Goal: Transaction & Acquisition: Purchase product/service

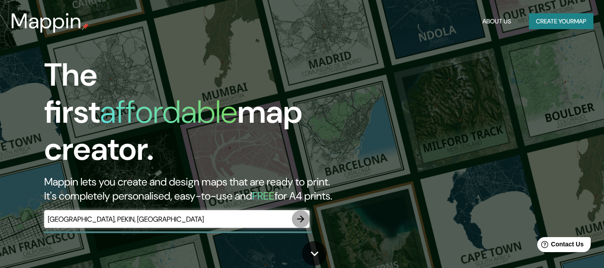
click at [295, 210] on button "button" at bounding box center [301, 219] width 18 height 18
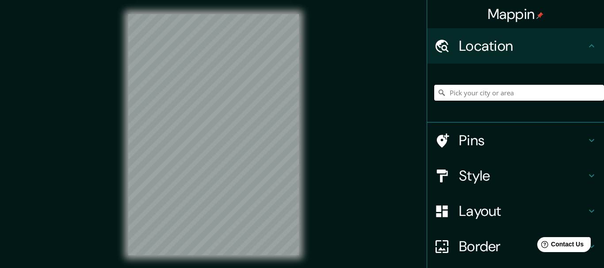
click at [483, 95] on input "Pick your city or area" at bounding box center [519, 93] width 170 height 16
paste input "Dongcheng"
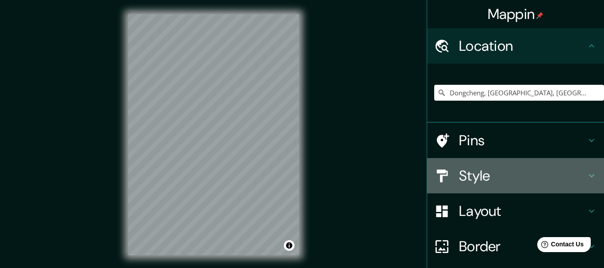
click at [487, 179] on h4 "Style" at bounding box center [522, 176] width 127 height 18
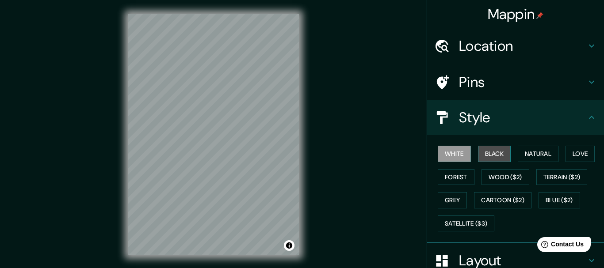
click at [497, 158] on button "Black" at bounding box center [494, 154] width 33 height 16
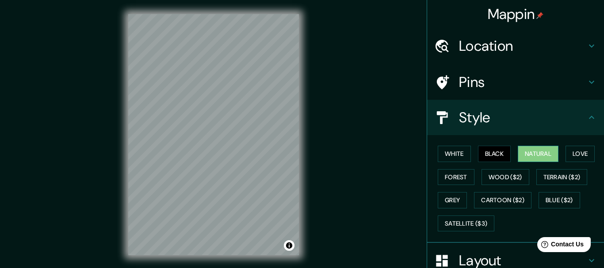
click at [535, 157] on button "Natural" at bounding box center [538, 154] width 41 height 16
click at [460, 180] on button "Forest" at bounding box center [456, 177] width 37 height 16
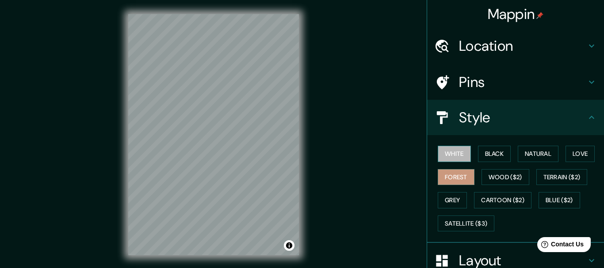
click at [459, 158] on button "White" at bounding box center [454, 154] width 33 height 16
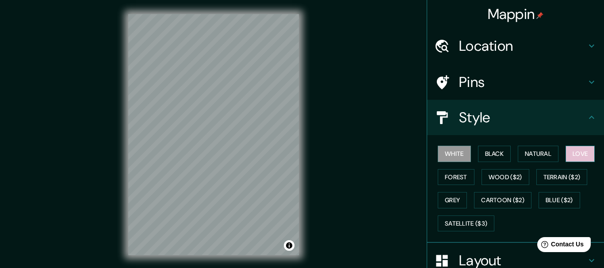
click at [581, 158] on button "Love" at bounding box center [579, 154] width 29 height 16
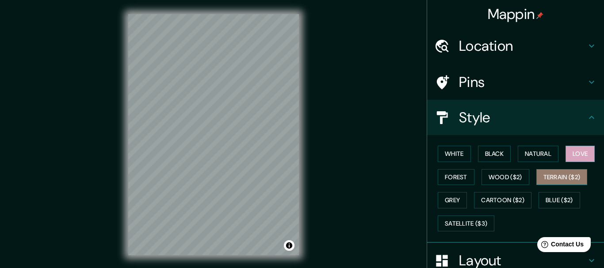
click at [569, 182] on button "Terrain ($2)" at bounding box center [561, 177] width 51 height 16
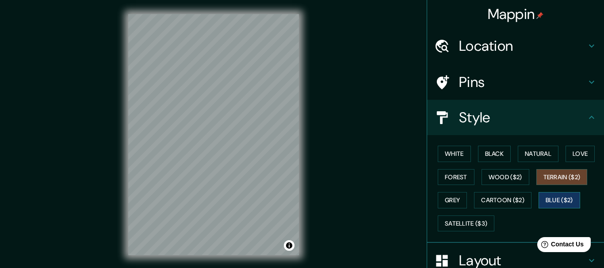
drag, startPoint x: 563, startPoint y: 191, endPoint x: 560, endPoint y: 201, distance: 11.1
click at [560, 201] on div "White Black Natural Love Forest Wood ($2) Terrain ($2) Grey Cartoon ($2) Blue (…" at bounding box center [519, 188] width 170 height 93
click at [560, 201] on button "Blue ($2)" at bounding box center [559, 200] width 42 height 16
click at [516, 180] on button "Wood ($2)" at bounding box center [505, 177] width 48 height 16
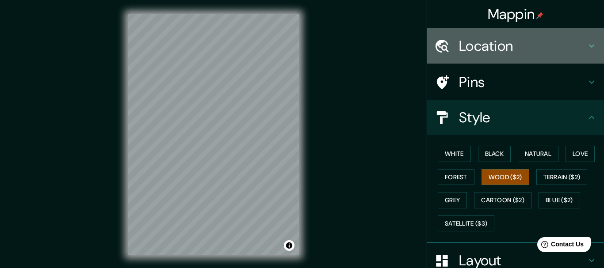
click at [558, 50] on h4 "Location" at bounding box center [522, 46] width 127 height 18
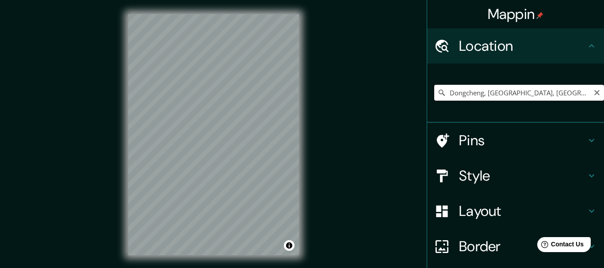
click at [537, 95] on input "Dongcheng, [GEOGRAPHIC_DATA], [GEOGRAPHIC_DATA]" at bounding box center [519, 93] width 170 height 16
click at [328, 38] on div "Mappin Location [GEOGRAPHIC_DATA], [GEOGRAPHIC_DATA], [GEOGRAPHIC_DATA] Pins St…" at bounding box center [302, 142] width 604 height 284
drag, startPoint x: 531, startPoint y: 92, endPoint x: 489, endPoint y: 103, distance: 43.2
click at [489, 101] on input "Dongcheng, [GEOGRAPHIC_DATA], [GEOGRAPHIC_DATA]" at bounding box center [519, 93] width 170 height 16
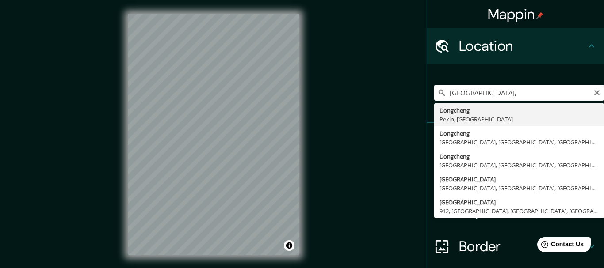
type input "Dongcheng, [GEOGRAPHIC_DATA], [GEOGRAPHIC_DATA]"
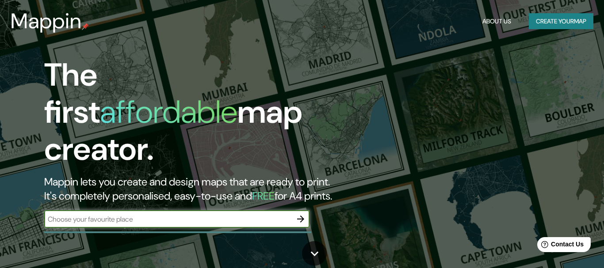
click at [135, 214] on input "text" at bounding box center [168, 219] width 248 height 10
type input "[GEOGRAPHIC_DATA], PEKIN,[GEOGRAPHIC_DATA]"
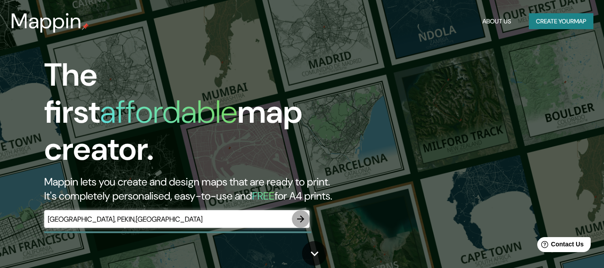
click at [299, 215] on icon "button" at bounding box center [300, 219] width 11 height 11
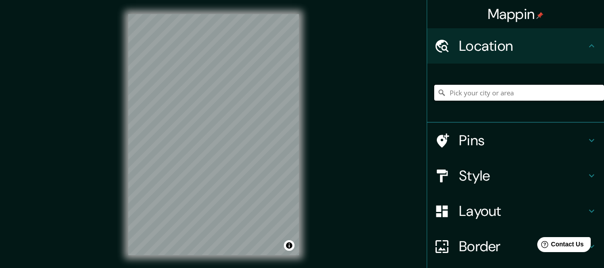
click at [487, 95] on input "Pick your city or area" at bounding box center [519, 93] width 170 height 16
paste input "Dongcheng"
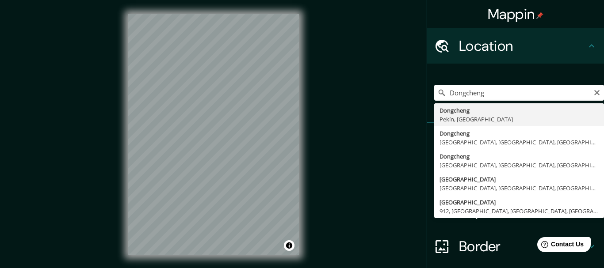
type input "Dongcheng, [GEOGRAPHIC_DATA], [GEOGRAPHIC_DATA]"
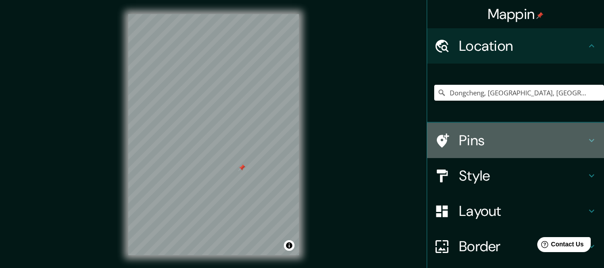
click at [559, 147] on h4 "Pins" at bounding box center [522, 141] width 127 height 18
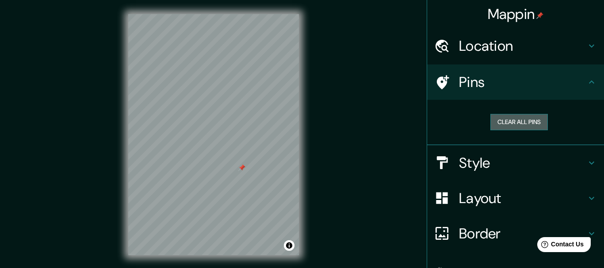
click at [526, 126] on button "Clear all pins" at bounding box center [518, 122] width 57 height 16
click at [348, 199] on div "Mappin Location [GEOGRAPHIC_DATA], [GEOGRAPHIC_DATA], [GEOGRAPHIC_DATA] Pins Cl…" at bounding box center [302, 142] width 604 height 284
click at [389, 215] on div "Mappin Location [GEOGRAPHIC_DATA], [GEOGRAPHIC_DATA], [GEOGRAPHIC_DATA] Pins Cl…" at bounding box center [302, 142] width 604 height 284
click at [236, 116] on div at bounding box center [238, 113] width 7 height 7
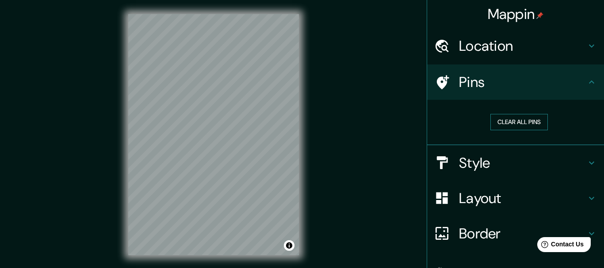
click at [529, 117] on button "Clear all pins" at bounding box center [518, 122] width 57 height 16
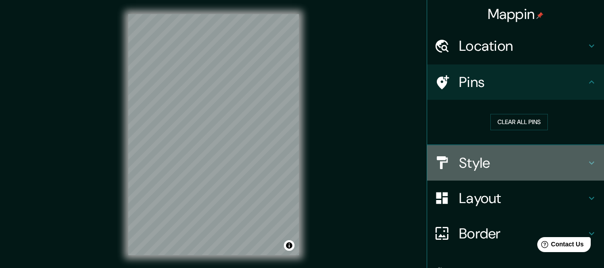
click at [502, 153] on div "Style" at bounding box center [515, 162] width 177 height 35
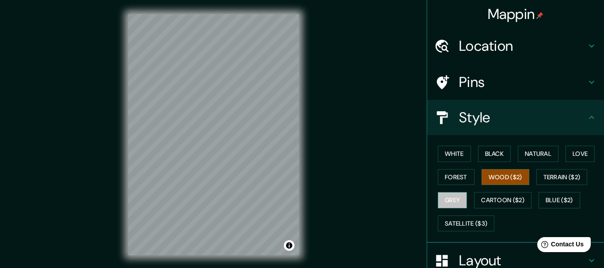
click at [452, 196] on button "Grey" at bounding box center [452, 200] width 29 height 16
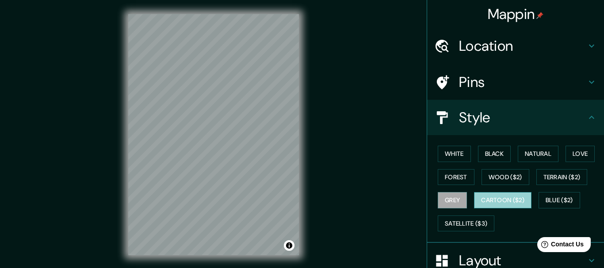
click at [492, 196] on button "Cartoon ($2)" at bounding box center [502, 200] width 57 height 16
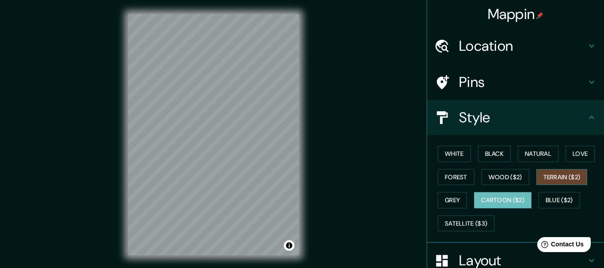
click at [562, 179] on button "Terrain ($2)" at bounding box center [561, 177] width 51 height 16
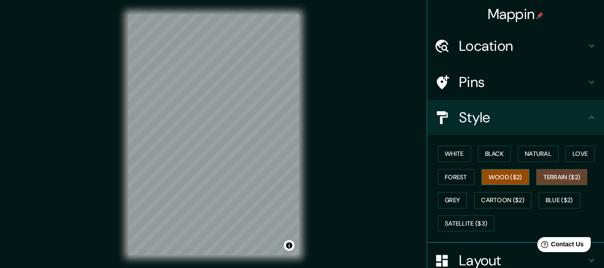
click at [516, 181] on button "Wood ($2)" at bounding box center [505, 177] width 48 height 16
copy link "mappin"
